Goal: Information Seeking & Learning: Learn about a topic

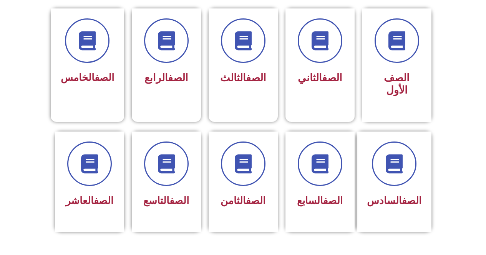
scroll to position [214, 0]
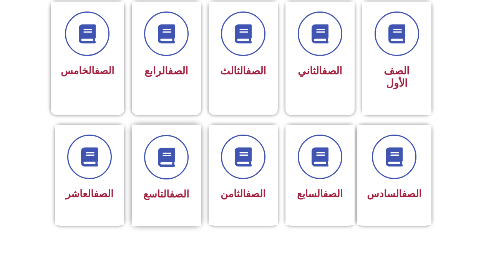
click at [158, 187] on div "الصف التاسع" at bounding box center [166, 194] width 48 height 19
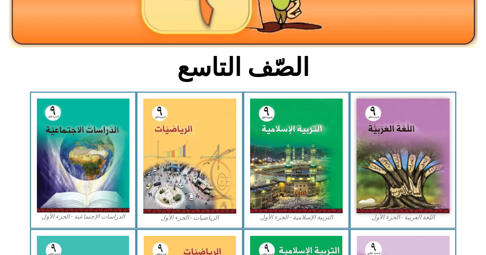
scroll to position [169, 0]
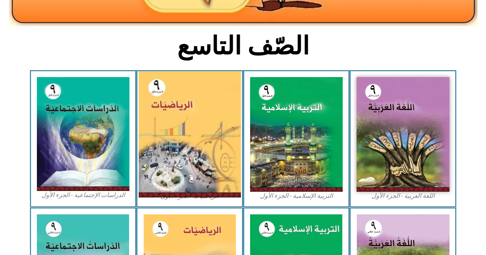
click at [216, 140] on img at bounding box center [190, 134] width 102 height 126
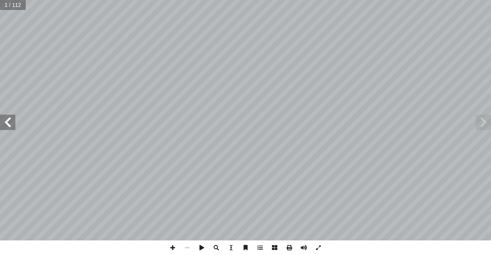
click at [7, 119] on span at bounding box center [7, 122] width 15 height 15
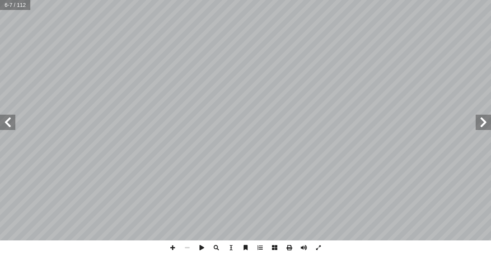
click at [7, 119] on span at bounding box center [7, 122] width 15 height 15
click at [481, 122] on span at bounding box center [483, 122] width 15 height 15
click at [175, 248] on span at bounding box center [172, 248] width 15 height 15
click at [7, 119] on span at bounding box center [7, 122] width 15 height 15
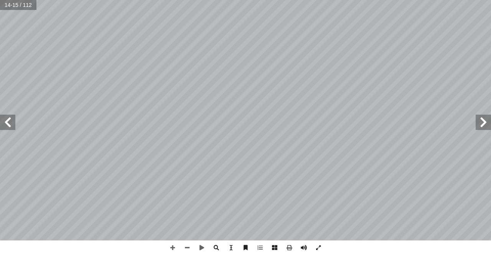
click at [2, 119] on span at bounding box center [7, 122] width 15 height 15
click at [174, 247] on span at bounding box center [172, 248] width 15 height 15
click at [172, 0] on html "الصفحة الرئيسية الصف الأول الصف الثاني الصف الثالث الصف الرابع الصف الخامس الصف…" at bounding box center [245, 35] width 491 height 70
click at [246, 250] on div "12 بسط صورة: أ ا اتج ب ّ لن � يجاد إ ل� ُ ل ِ م ْ ك أ � :) ٥ ط ( � نش = ـــــــ…" at bounding box center [245, 127] width 491 height 255
click at [230, 244] on div "12 بسط صورة: أ ا اتج ب ّ لن � يجاد إ ل� ُ ل ِ م ْ ك أ � :) ٥ ط ( � نش = ـــــــ…" at bounding box center [245, 127] width 491 height 255
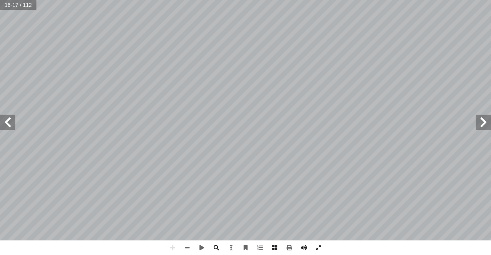
click at [8, 119] on span at bounding box center [7, 122] width 15 height 15
click at [486, 122] on span at bounding box center [483, 122] width 15 height 15
click at [3, 123] on span at bounding box center [7, 122] width 15 height 15
click at [188, 246] on span at bounding box center [187, 248] width 15 height 15
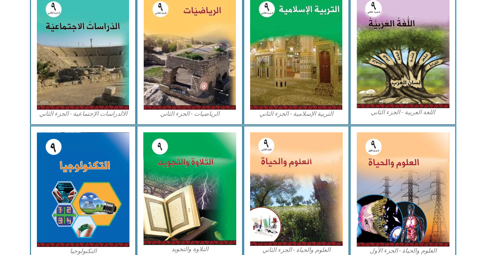
scroll to position [355, 0]
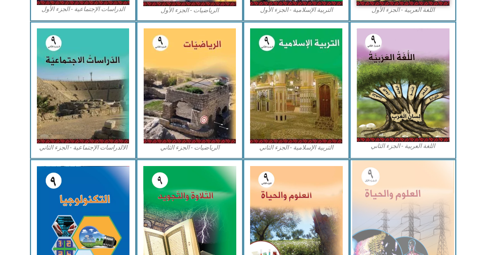
click at [393, 197] on img at bounding box center [403, 223] width 102 height 126
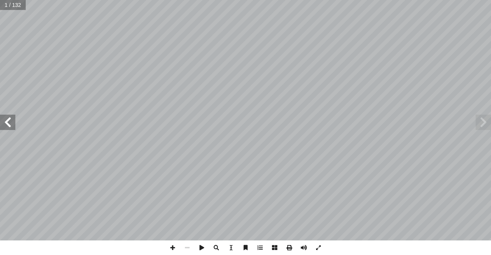
click at [7, 119] on span at bounding box center [7, 122] width 15 height 15
click at [9, 117] on span at bounding box center [7, 122] width 15 height 15
click at [10, 116] on span at bounding box center [7, 122] width 15 height 15
